Goal: Transaction & Acquisition: Register for event/course

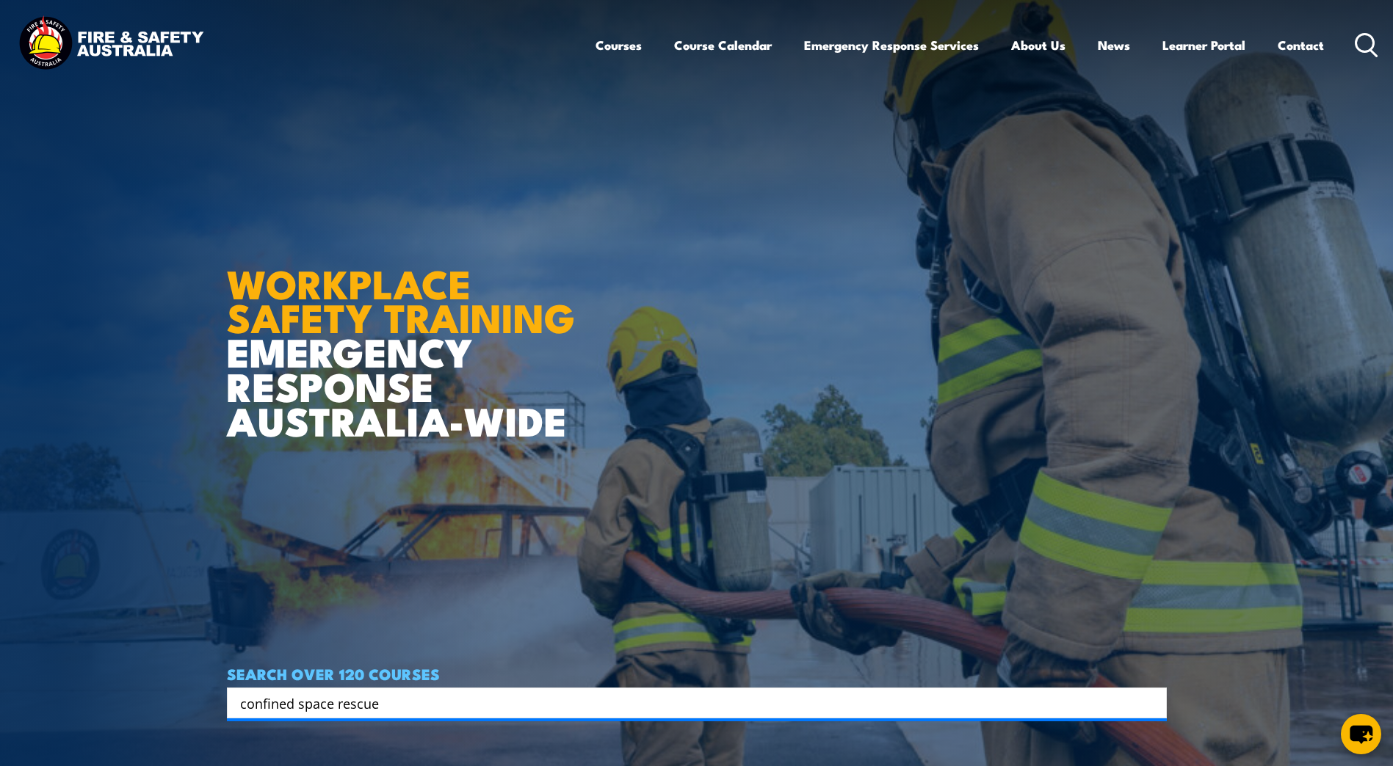
type input "confined space rescue"
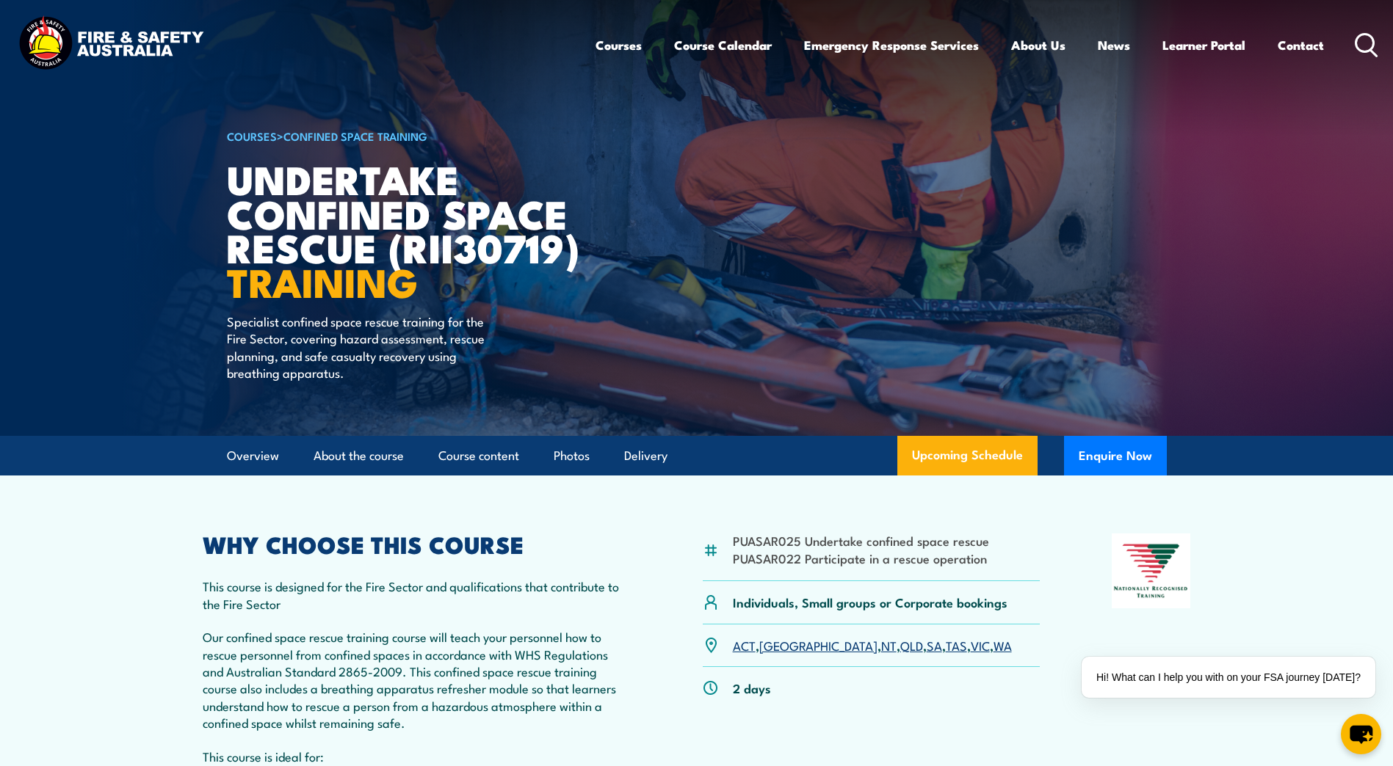
click at [926, 651] on link "SA" at bounding box center [933, 645] width 15 height 18
click at [926, 647] on link "SA" at bounding box center [933, 645] width 15 height 18
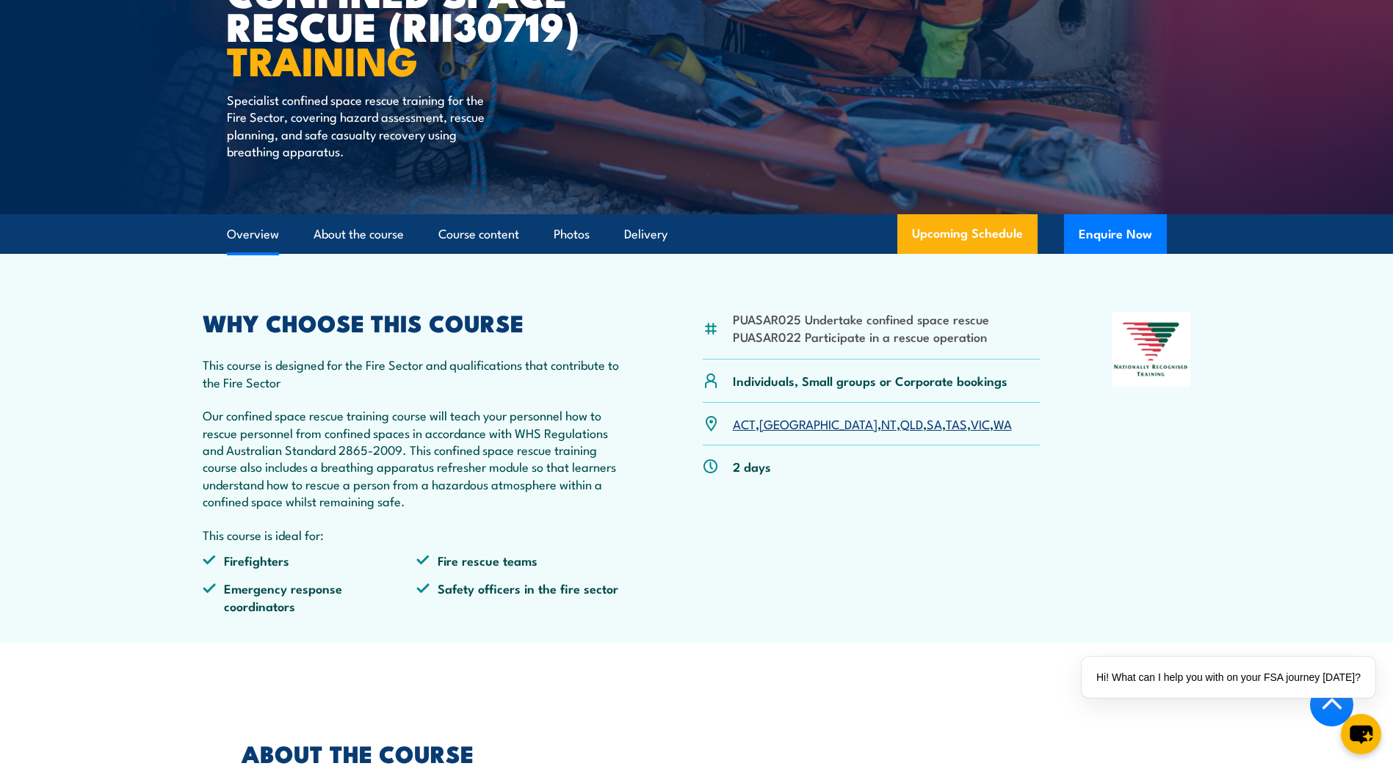
scroll to position [514, 0]
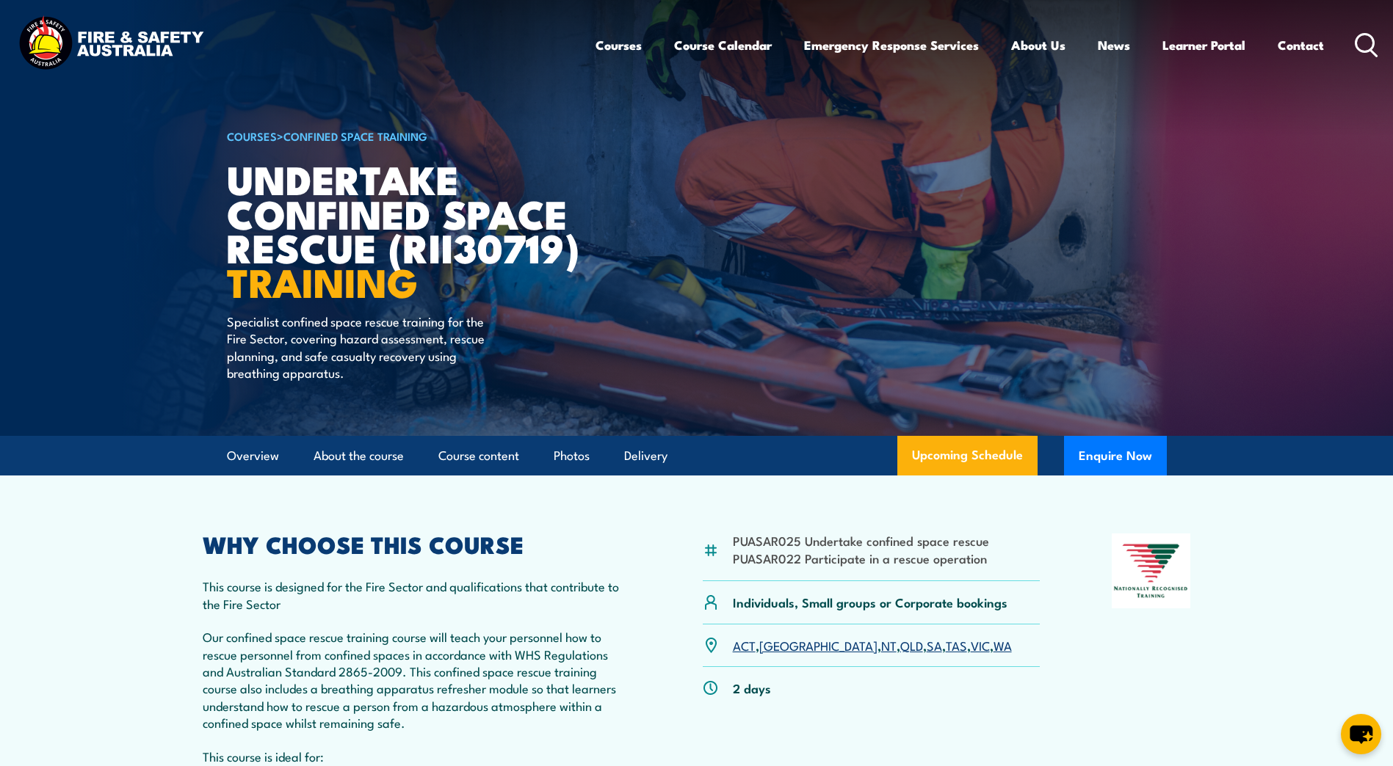
click at [926, 647] on link "SA" at bounding box center [933, 645] width 15 height 18
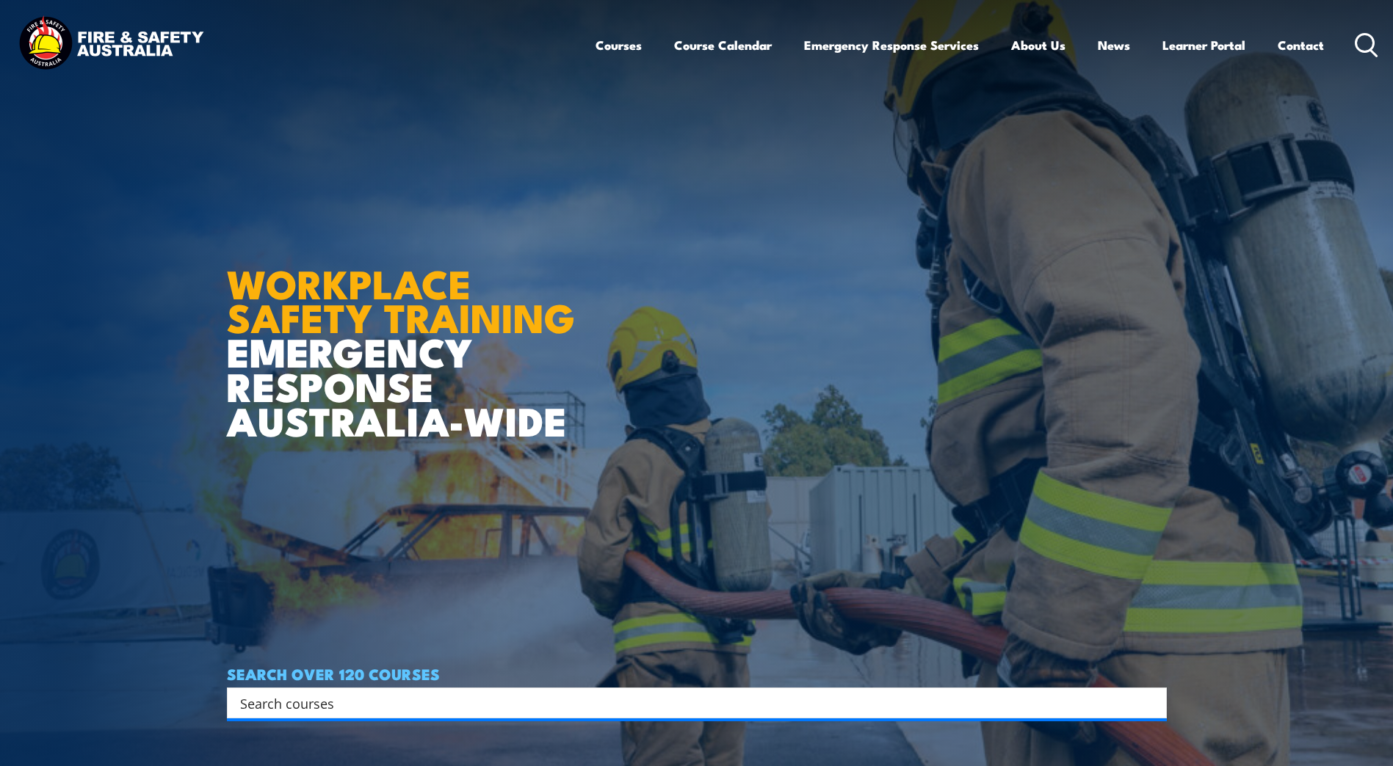
click at [404, 703] on input "Search input" at bounding box center [687, 703] width 894 height 22
type input "confined space rescue"
